Goal: Task Accomplishment & Management: Use online tool/utility

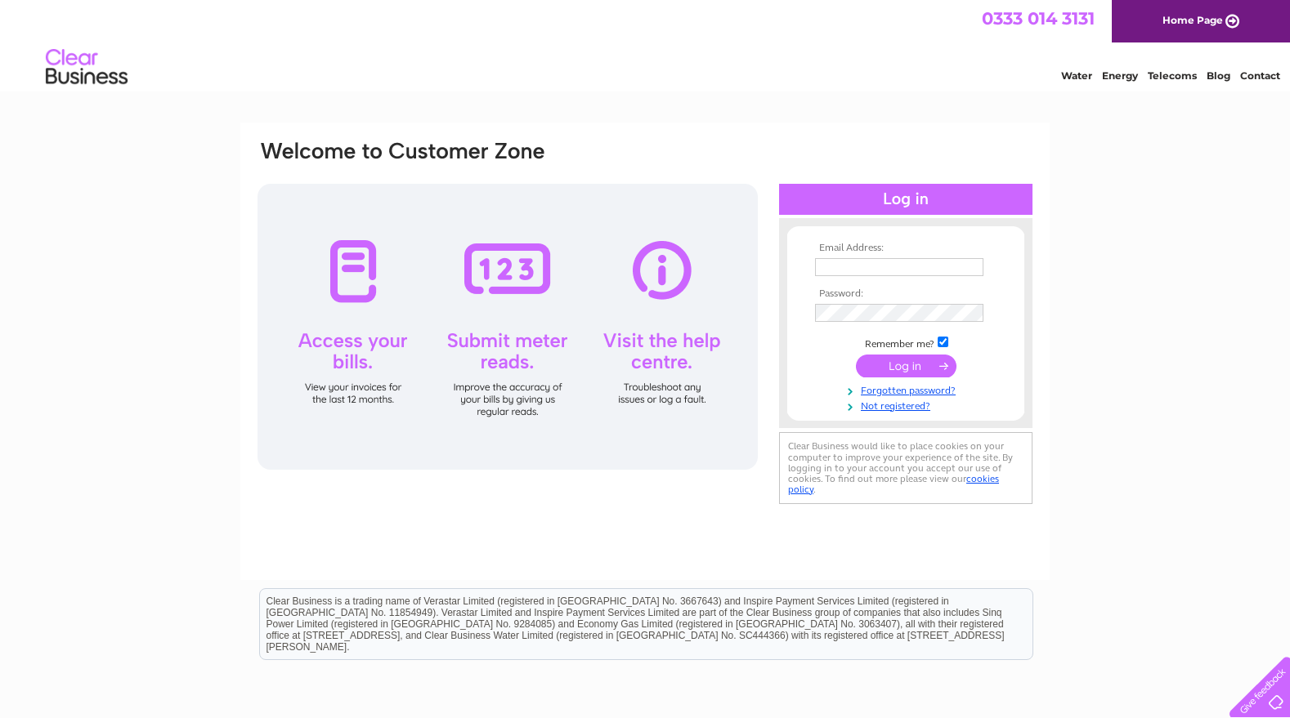
type input "hello@printclan.co.uk"
click at [886, 371] on input "submit" at bounding box center [906, 366] width 101 height 23
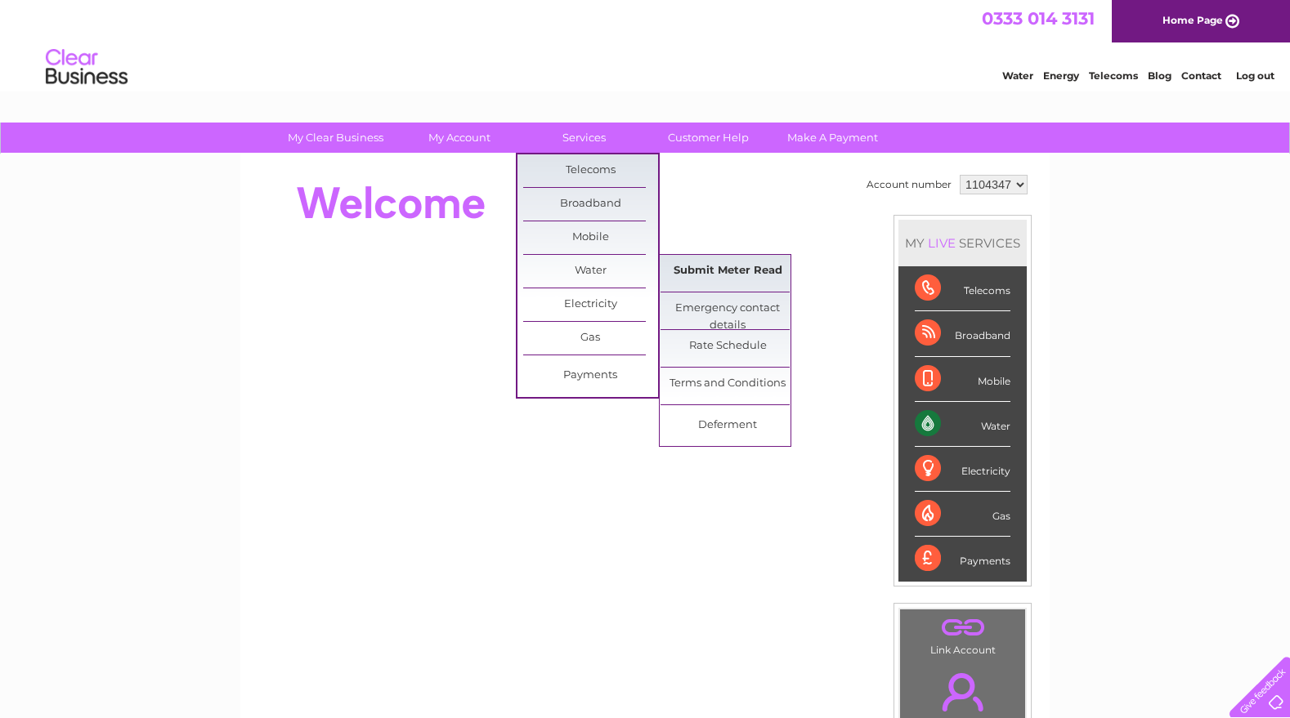
click at [736, 270] on link "Submit Meter Read" at bounding box center [727, 271] width 135 height 33
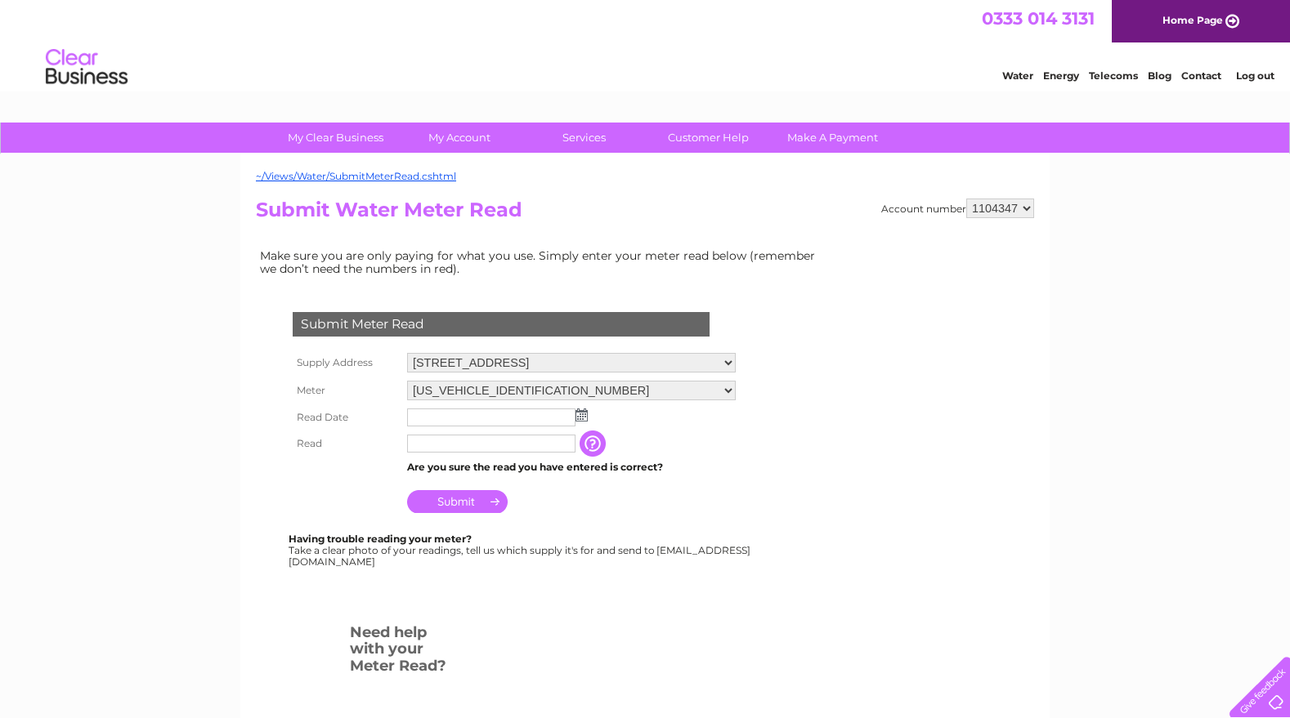
click at [466, 414] on input "text" at bounding box center [491, 418] width 168 height 18
click at [590, 418] on td at bounding box center [571, 419] width 337 height 28
click at [579, 418] on img at bounding box center [581, 415] width 12 height 13
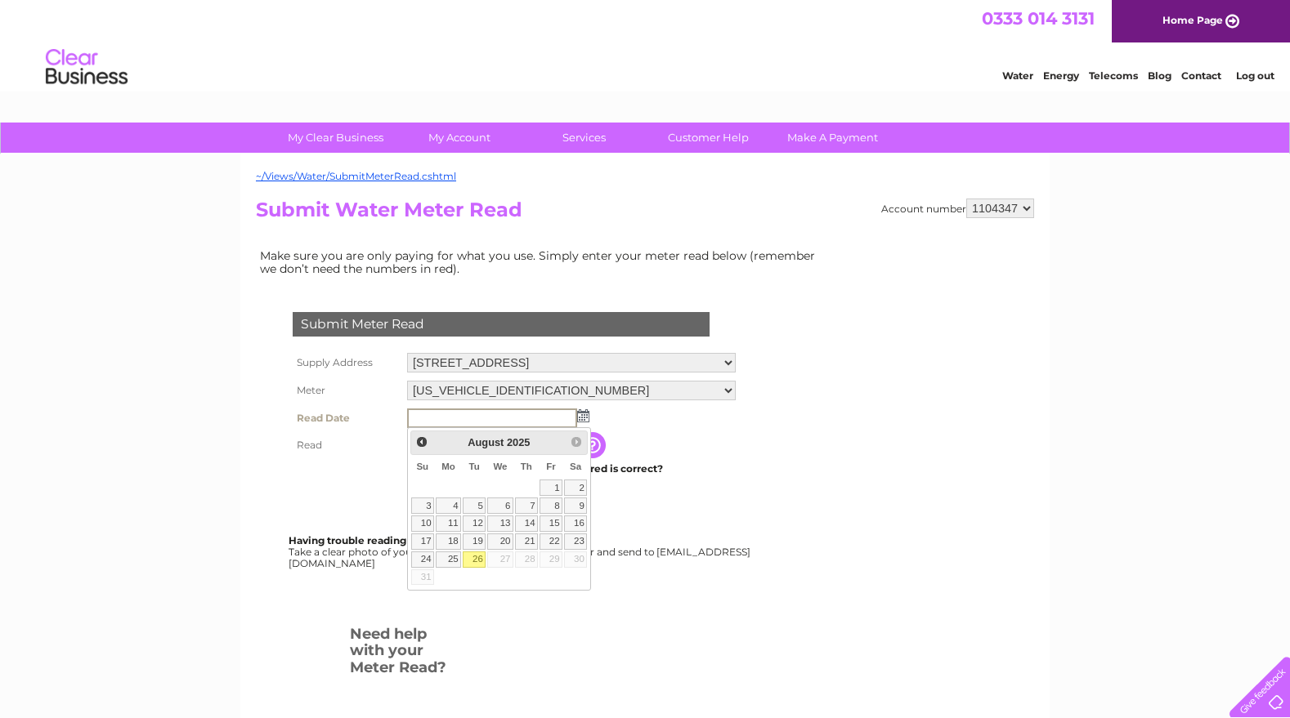
click at [480, 556] on link "26" at bounding box center [474, 560] width 23 height 16
type input "2025/08/26"
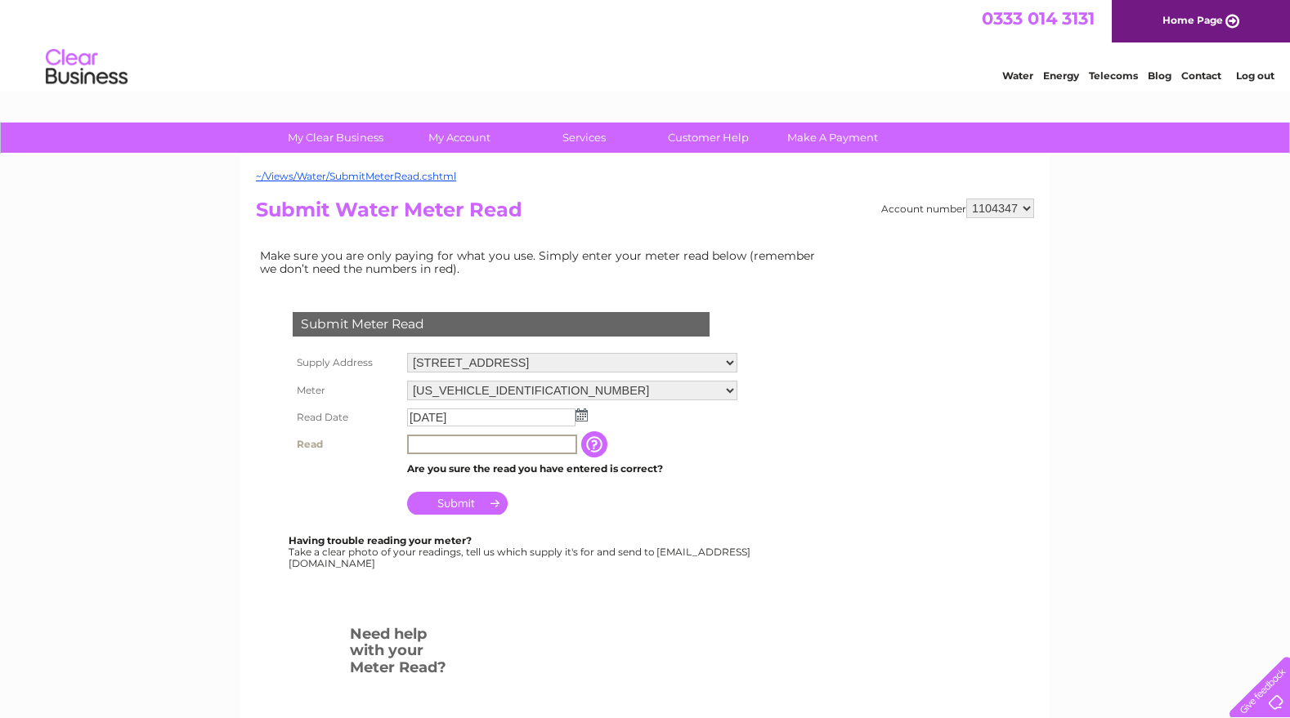
click at [465, 443] on input "text" at bounding box center [492, 445] width 170 height 20
type input "00315"
click at [471, 508] on input "Submit" at bounding box center [457, 503] width 101 height 23
